Goal: Task Accomplishment & Management: Use online tool/utility

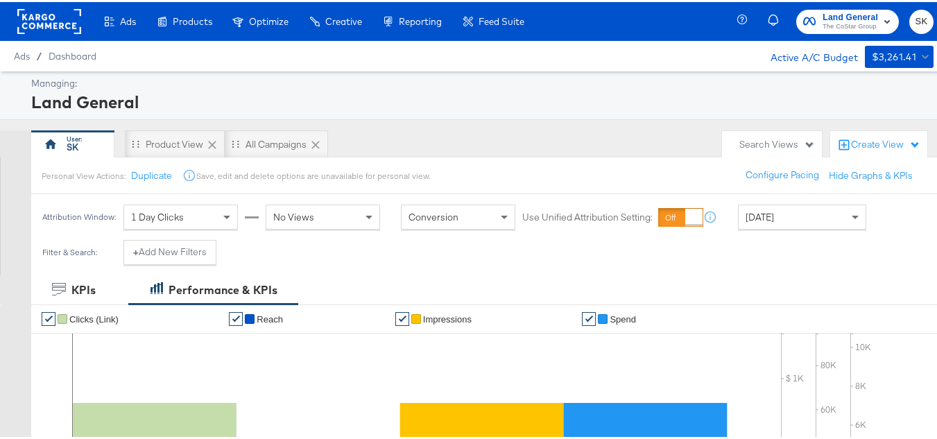
click at [61, 15] on rect at bounding box center [49, 19] width 64 height 25
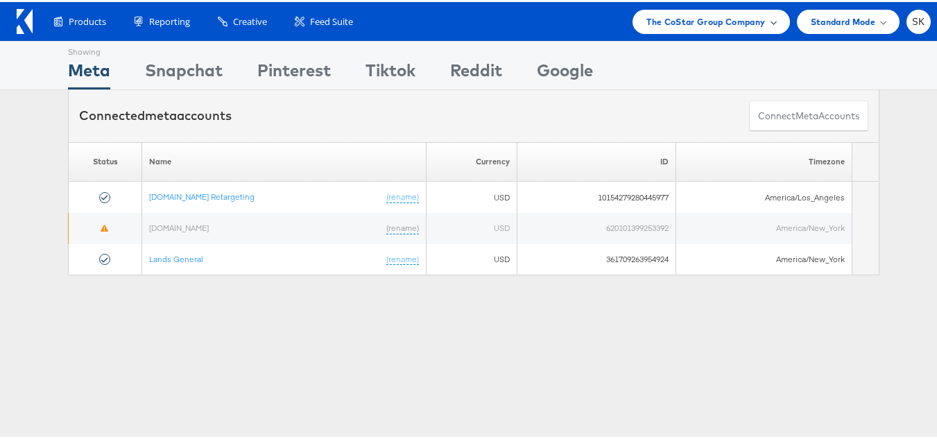
click at [686, 21] on span "The CoStar Group Company" at bounding box center [705, 19] width 119 height 15
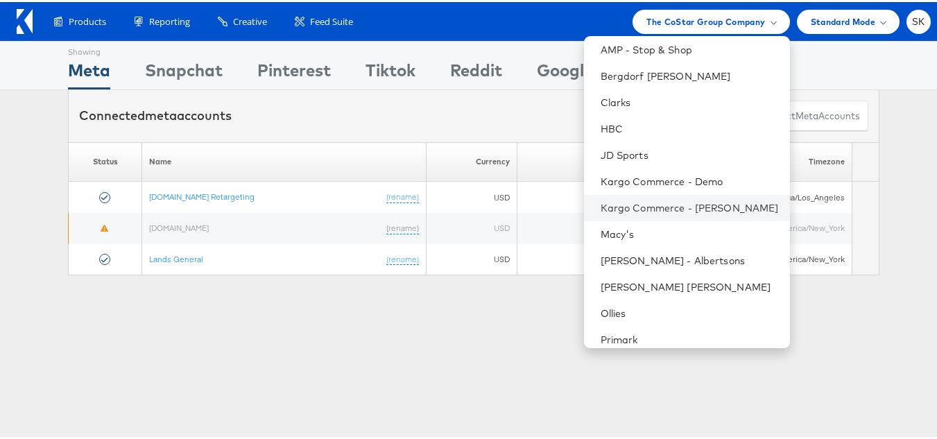
scroll to position [198, 0]
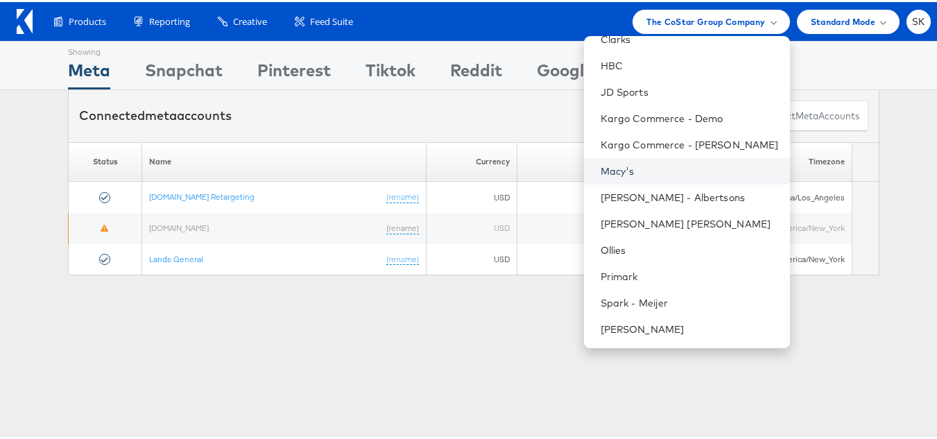
click at [604, 164] on link "Macy's" at bounding box center [690, 169] width 178 height 14
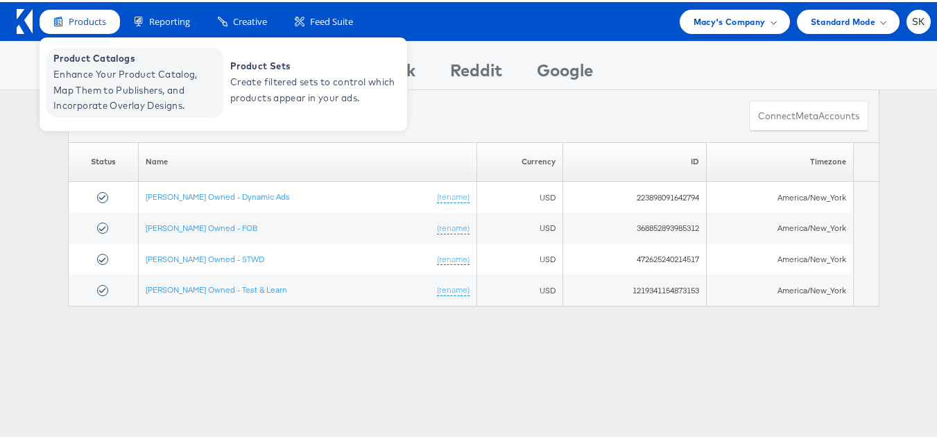
click at [88, 64] on span "Enhance Your Product Catalog, Map Them to Publishers, and Incorporate Overlay D…" at bounding box center [136, 87] width 166 height 47
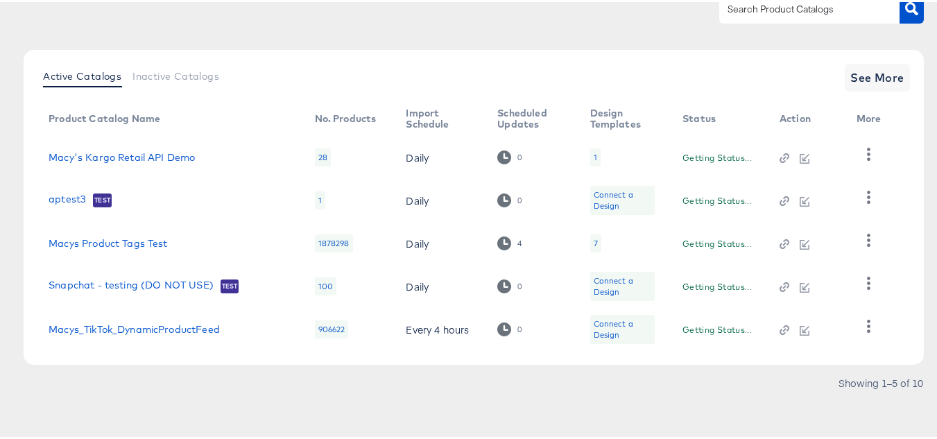
scroll to position [132, 0]
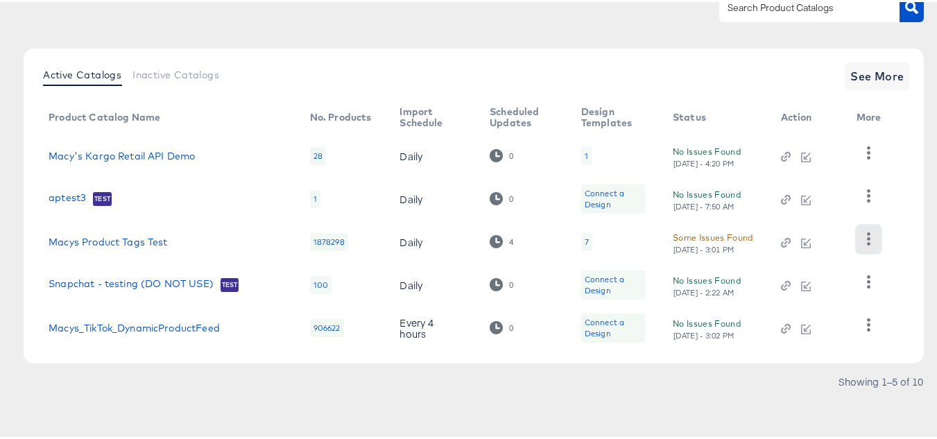
click at [868, 241] on icon "button" at bounding box center [868, 236] width 3 height 13
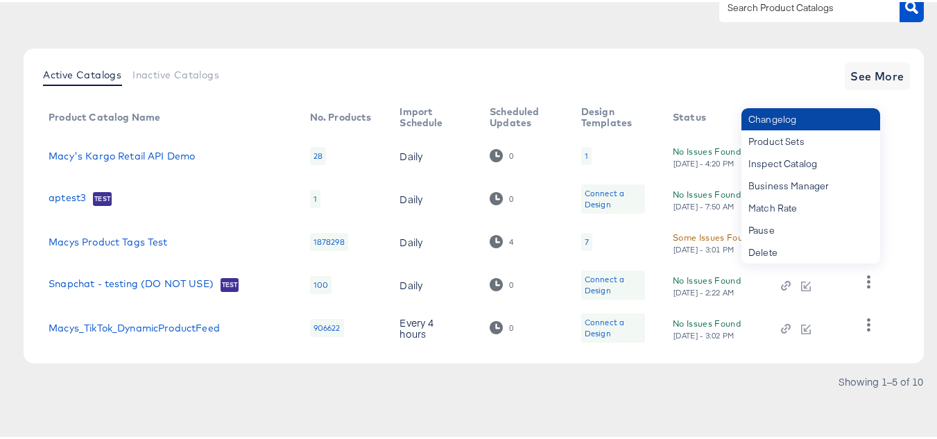
click at [795, 123] on div "Changelog" at bounding box center [810, 117] width 139 height 22
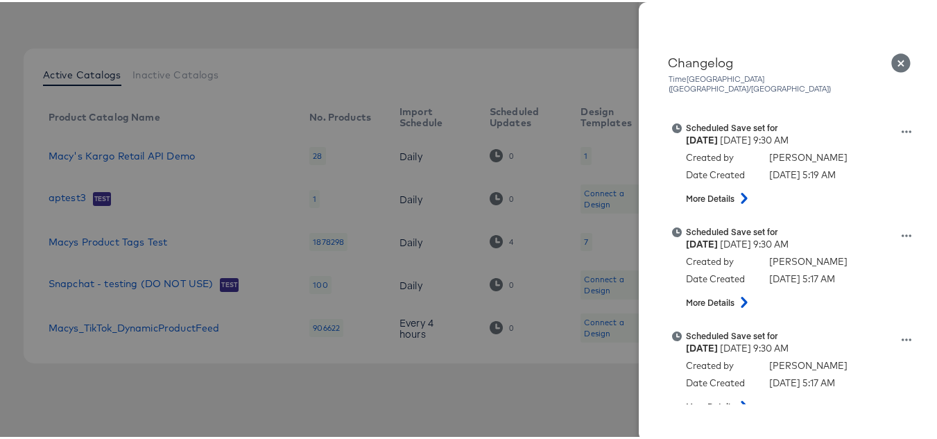
click at [893, 62] on icon "Close" at bounding box center [900, 60] width 19 height 19
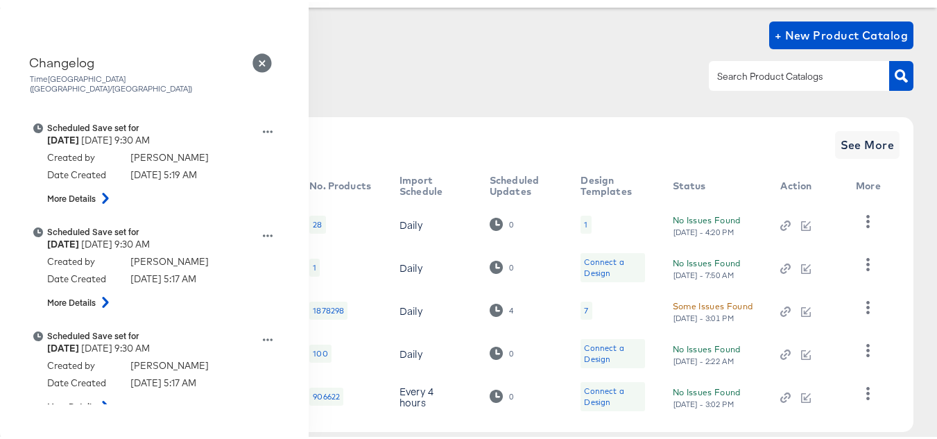
scroll to position [0, 0]
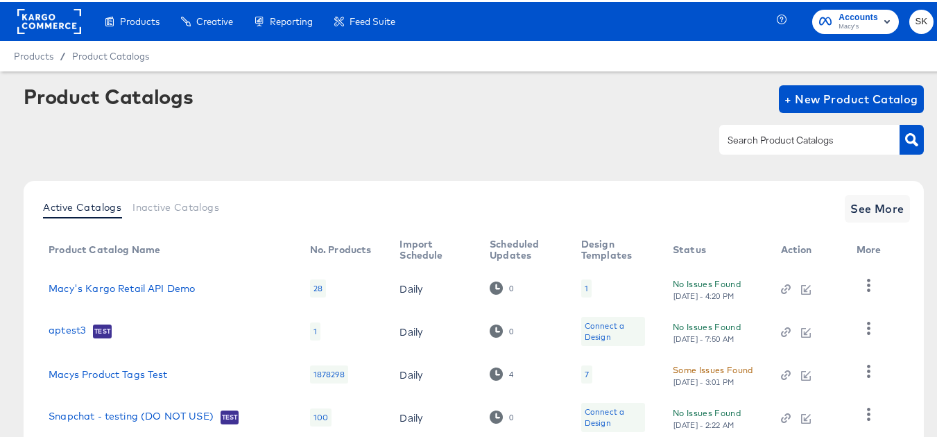
click at [46, 17] on rect at bounding box center [49, 19] width 64 height 25
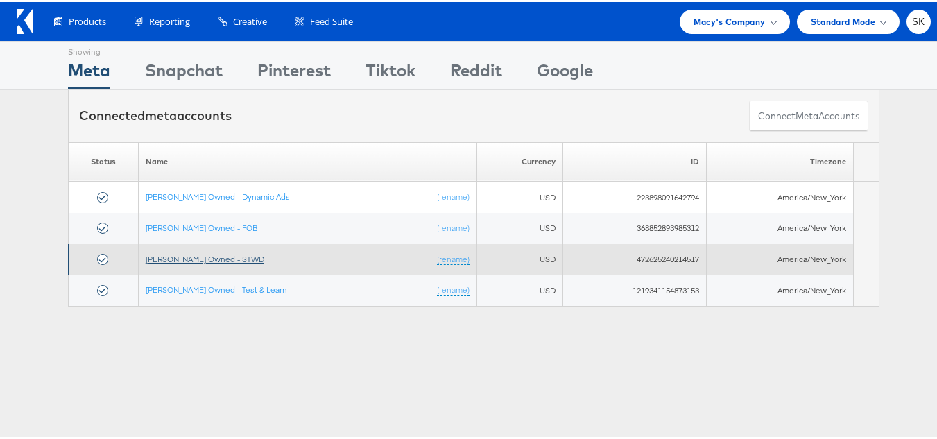
click at [210, 259] on link "[PERSON_NAME] Owned - STWD" at bounding box center [205, 257] width 119 height 10
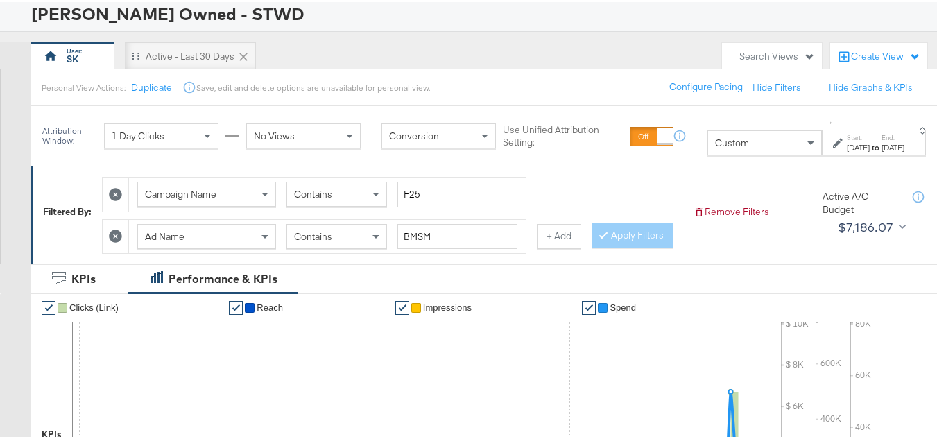
scroll to position [139, 0]
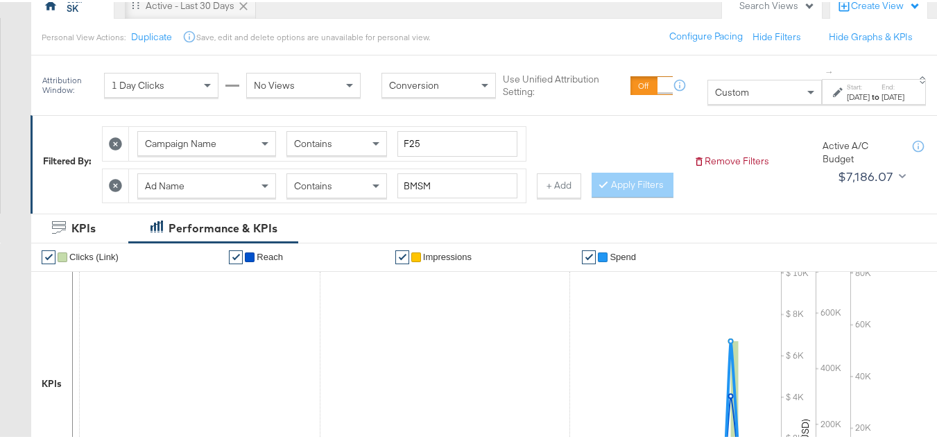
click at [216, 182] on div "Ad Name" at bounding box center [206, 184] width 137 height 24
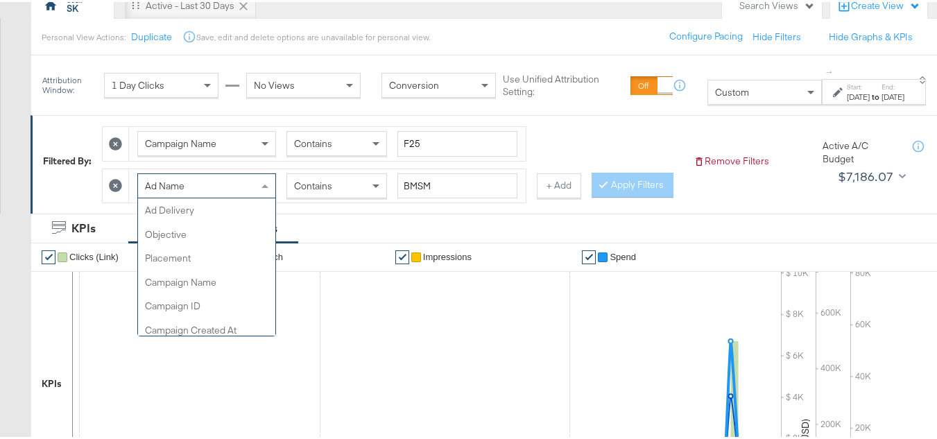
scroll to position [69, 0]
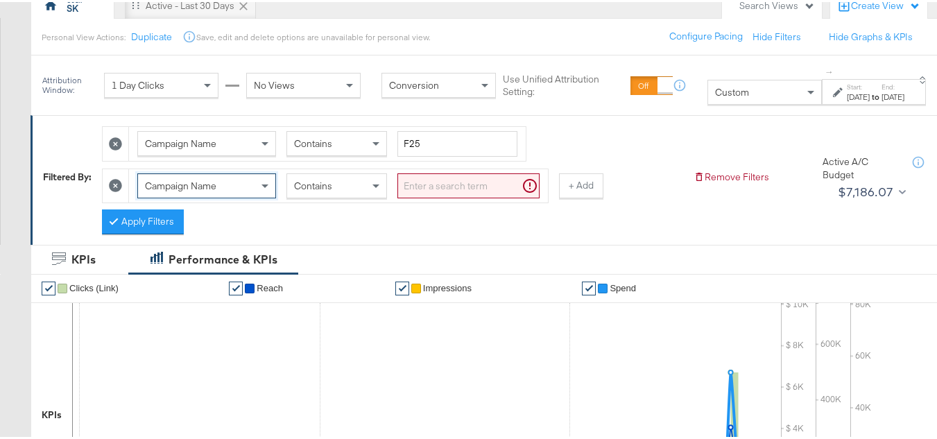
click at [440, 182] on input "search" at bounding box center [468, 184] width 142 height 26
paste input "alpha"
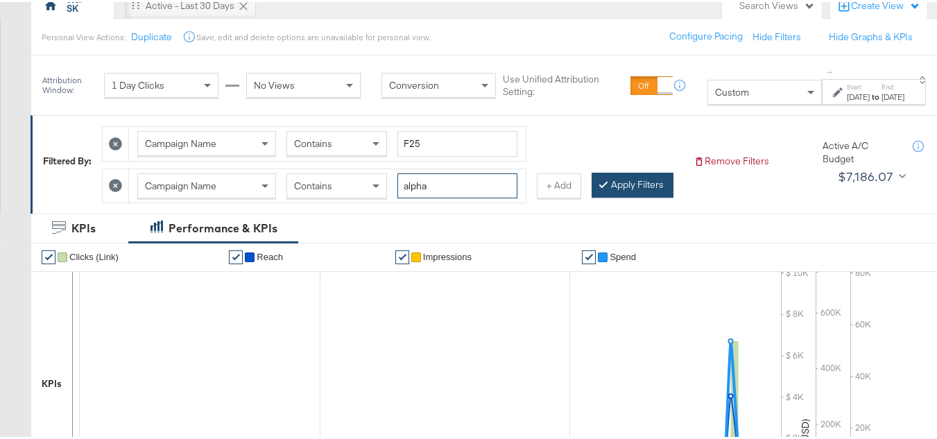
type input "alpha"
click at [592, 196] on button "Apply Filters" at bounding box center [633, 183] width 82 height 25
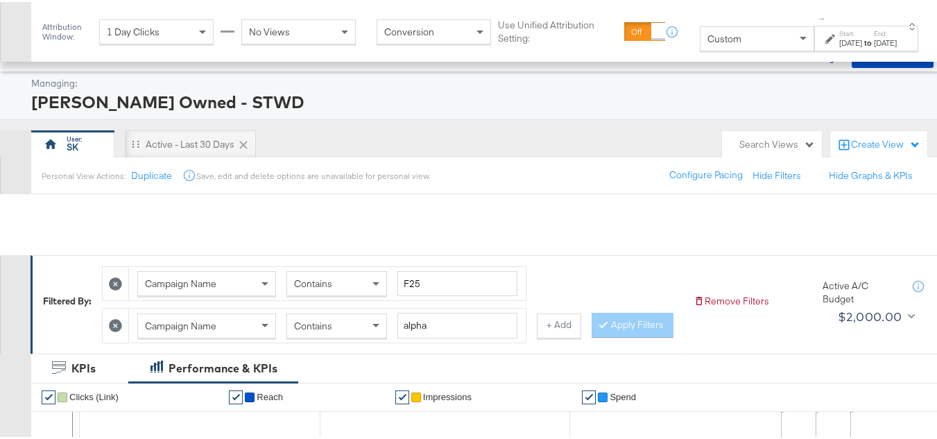
scroll to position [624, 0]
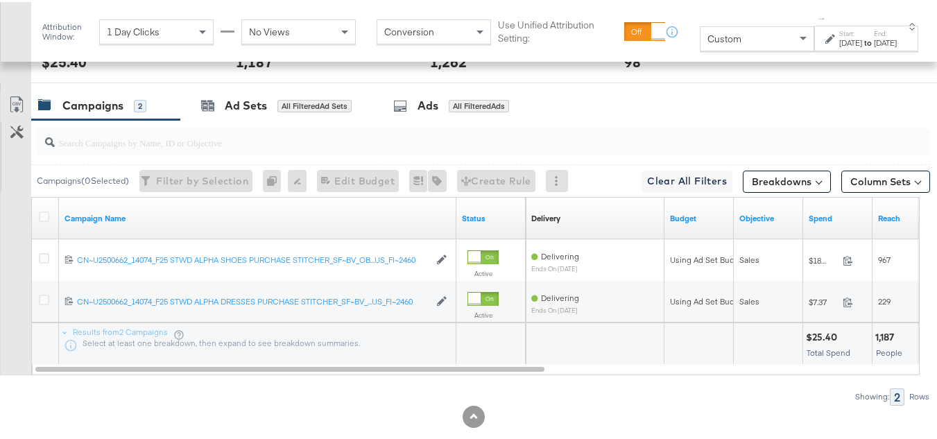
click at [40, 223] on div at bounding box center [46, 216] width 15 height 14
click at [42, 220] on icon at bounding box center [44, 214] width 10 height 10
click at [0, 0] on input "checkbox" at bounding box center [0, 0] width 0 height 0
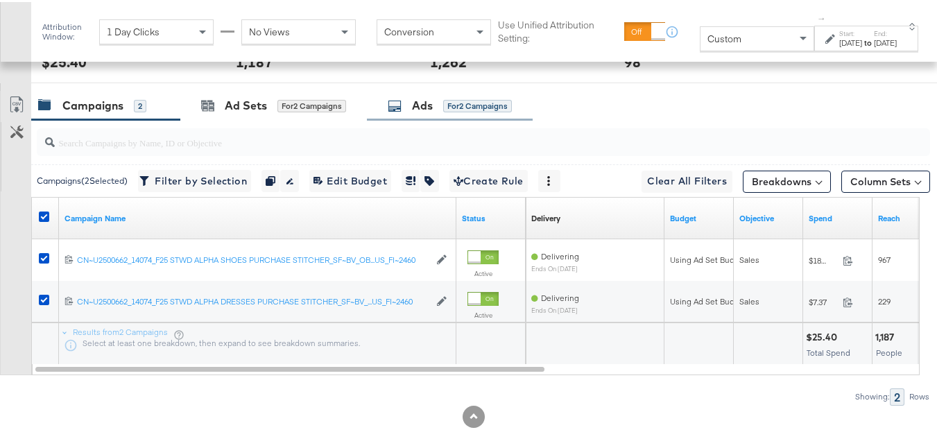
click at [465, 110] on div "for 2 Campaigns" at bounding box center [477, 104] width 69 height 12
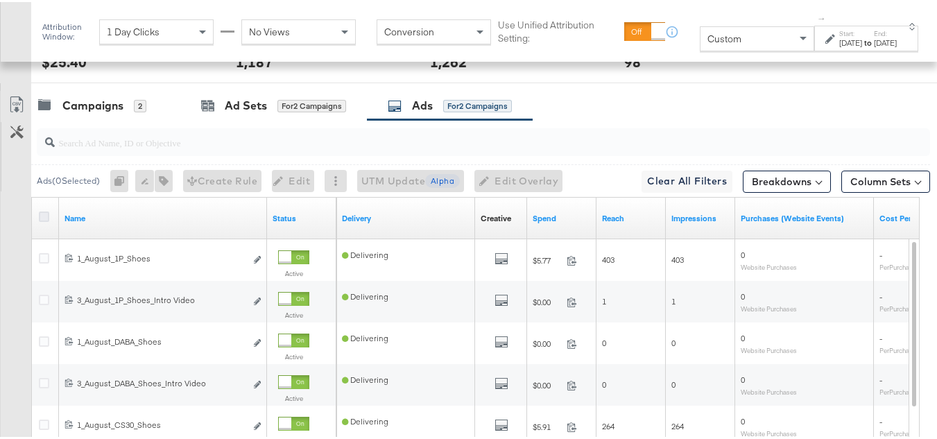
click at [42, 220] on icon at bounding box center [44, 214] width 10 height 10
click at [0, 0] on input "checkbox" at bounding box center [0, 0] width 0 height 0
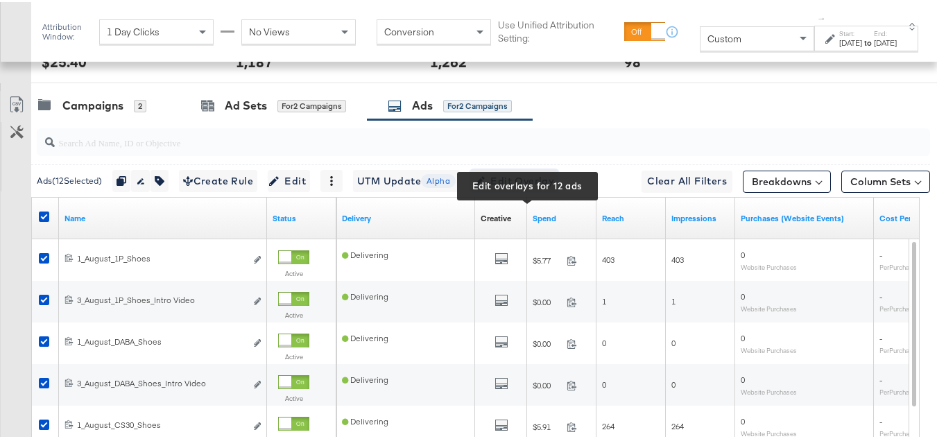
click at [529, 188] on span "Edit Overlay Edit overlays for 12 ads" at bounding box center [514, 179] width 80 height 17
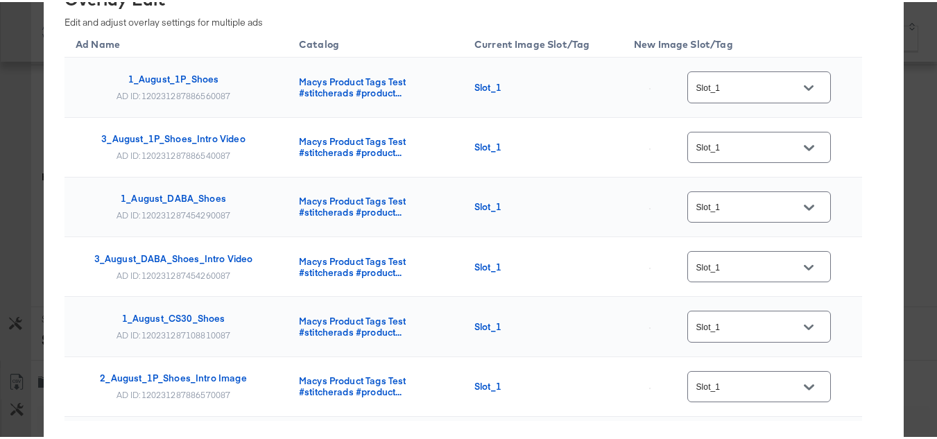
scroll to position [0, 0]
